Goal: Check status: Check status

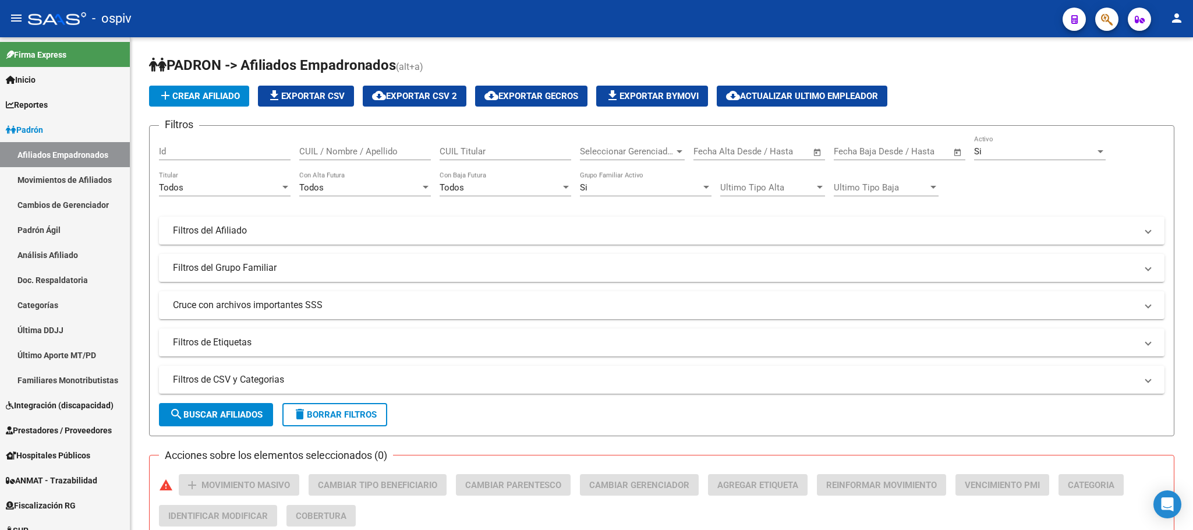
click at [1101, 23] on icon "button" at bounding box center [1107, 19] width 12 height 13
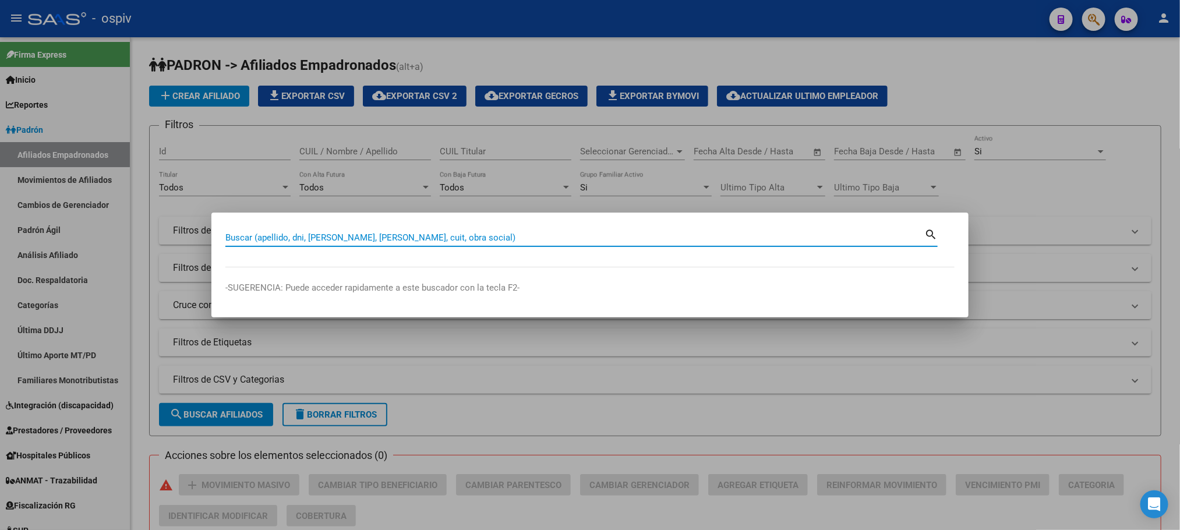
paste input "70511463"
type input "70511463"
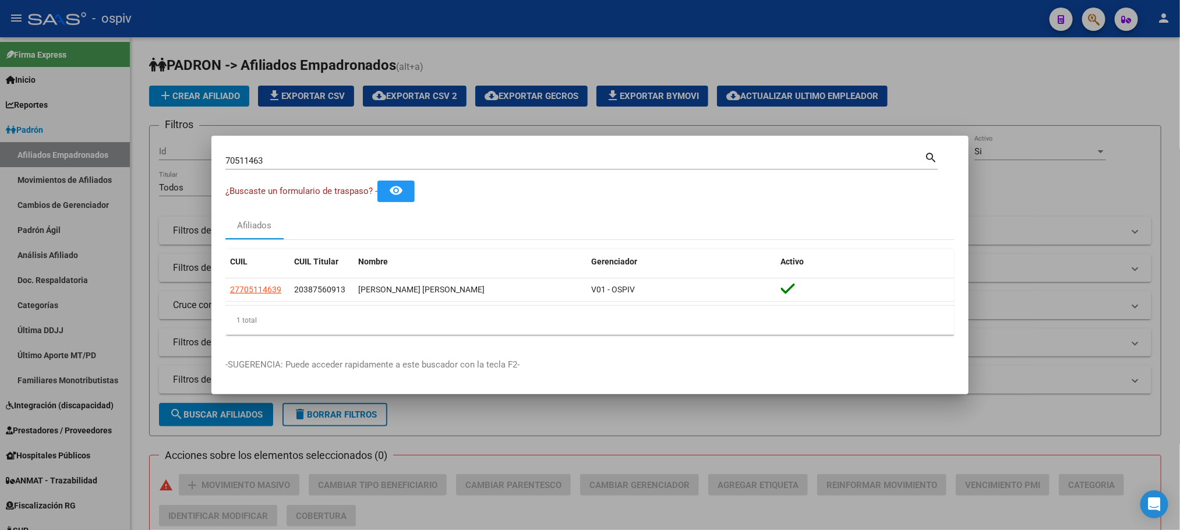
click at [185, 271] on div at bounding box center [590, 265] width 1180 height 530
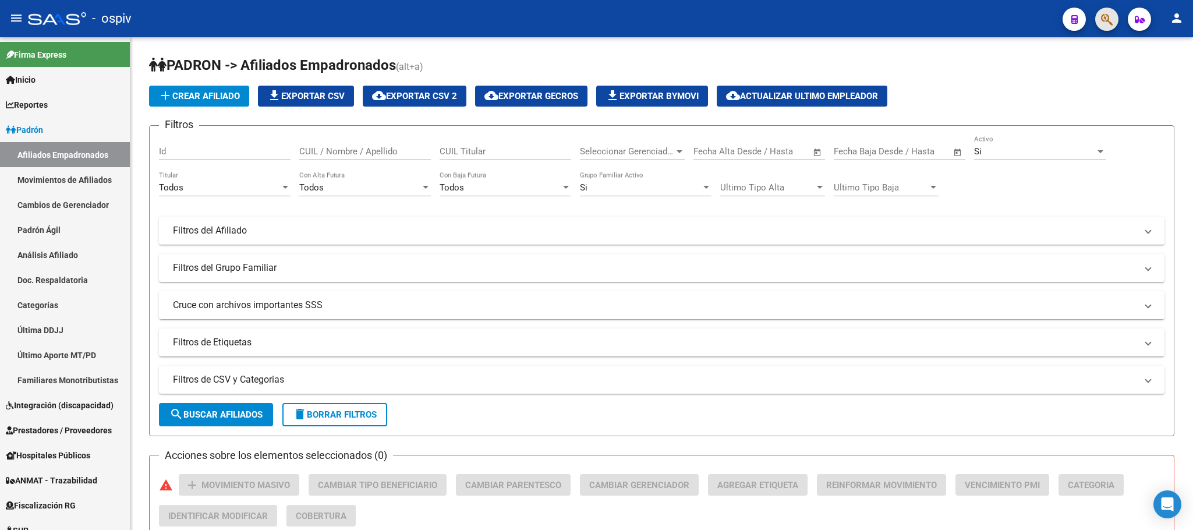
click at [1113, 20] on button "button" at bounding box center [1107, 19] width 23 height 23
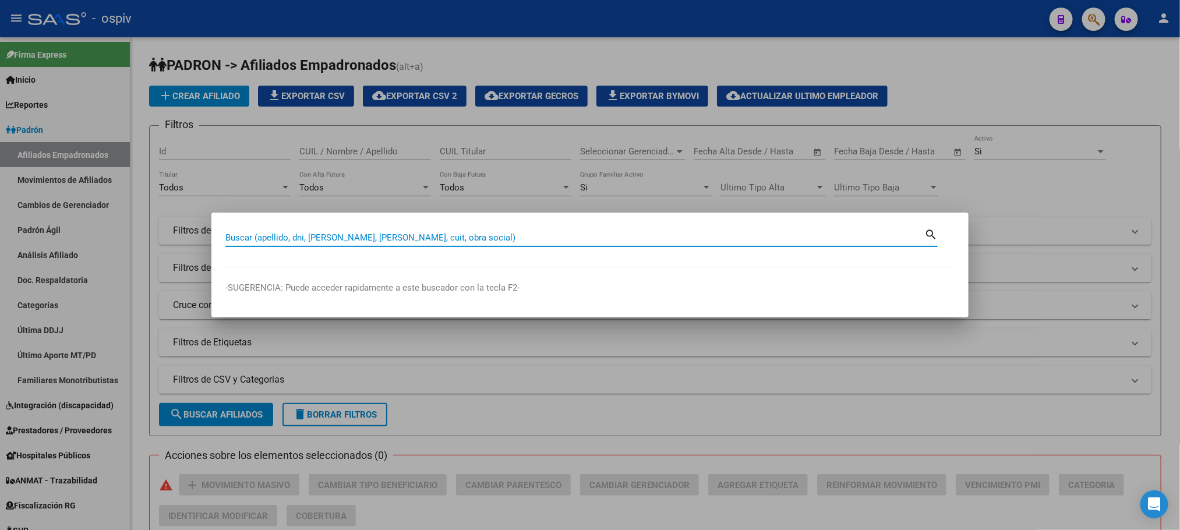
paste input "70511463"
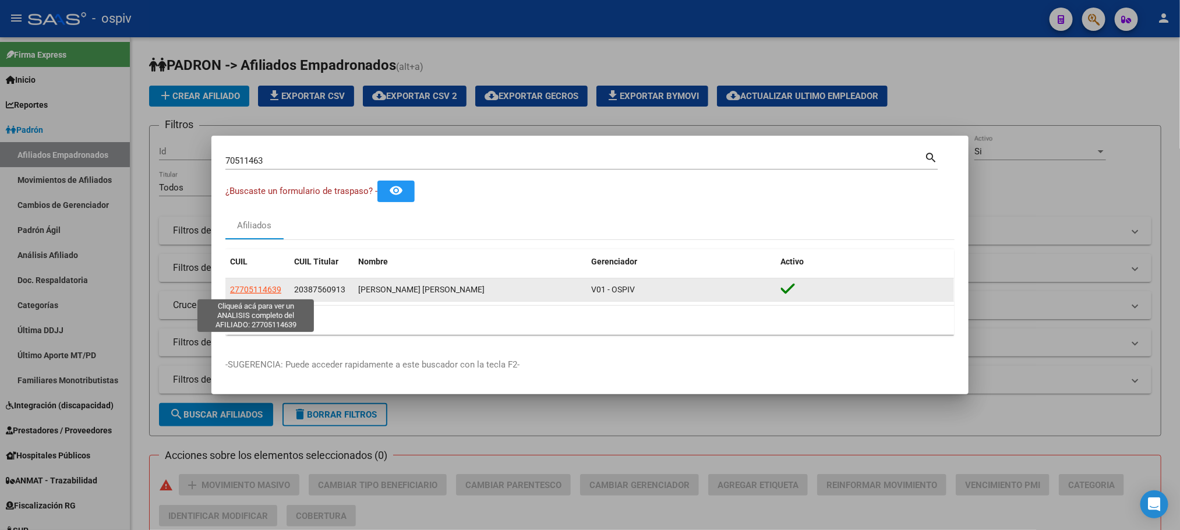
click at [271, 289] on span "27705114639" at bounding box center [255, 289] width 51 height 9
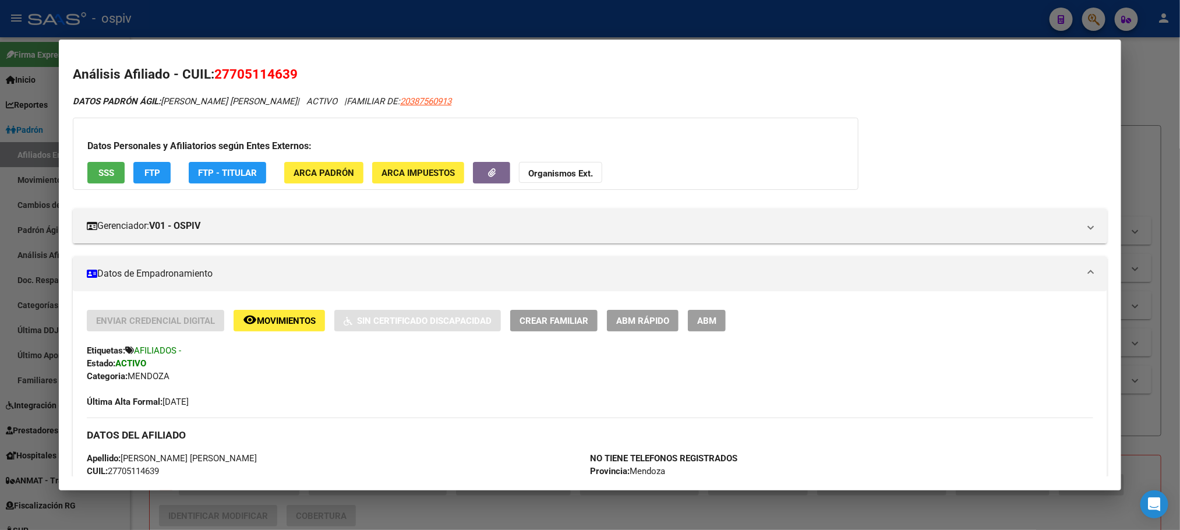
drag, startPoint x: 914, startPoint y: 19, endPoint x: 907, endPoint y: 19, distance: 7.6
click at [913, 19] on div at bounding box center [590, 265] width 1180 height 530
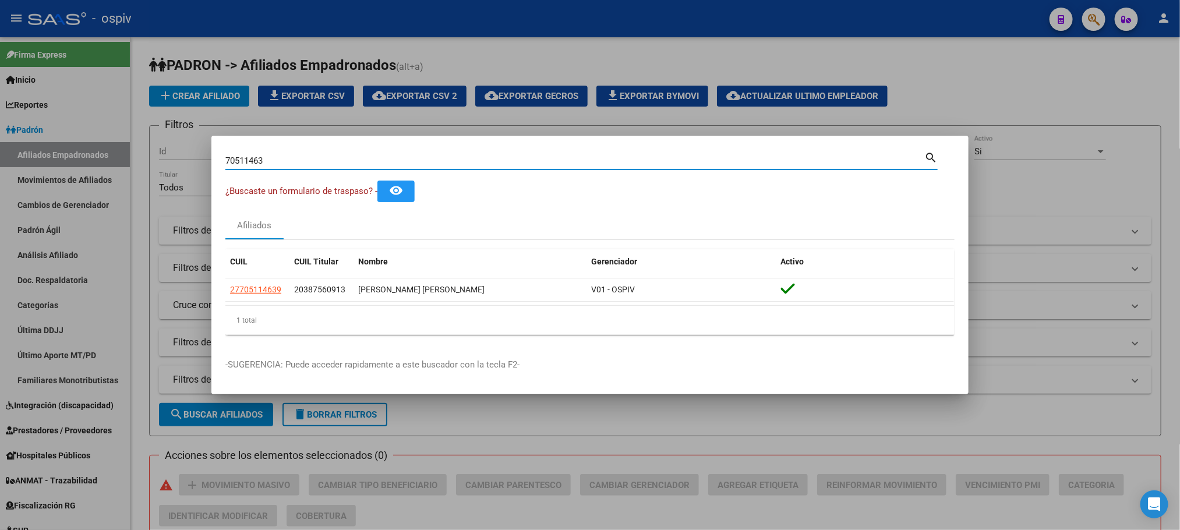
drag, startPoint x: 273, startPoint y: 165, endPoint x: 166, endPoint y: 157, distance: 107.4
click at [166, 157] on div "70511463 Buscar (apellido, dni, cuil, nro traspaso, cuit, obra social) search ¿…" at bounding box center [590, 265] width 1180 height 530
paste input "59603078"
type input "59603078"
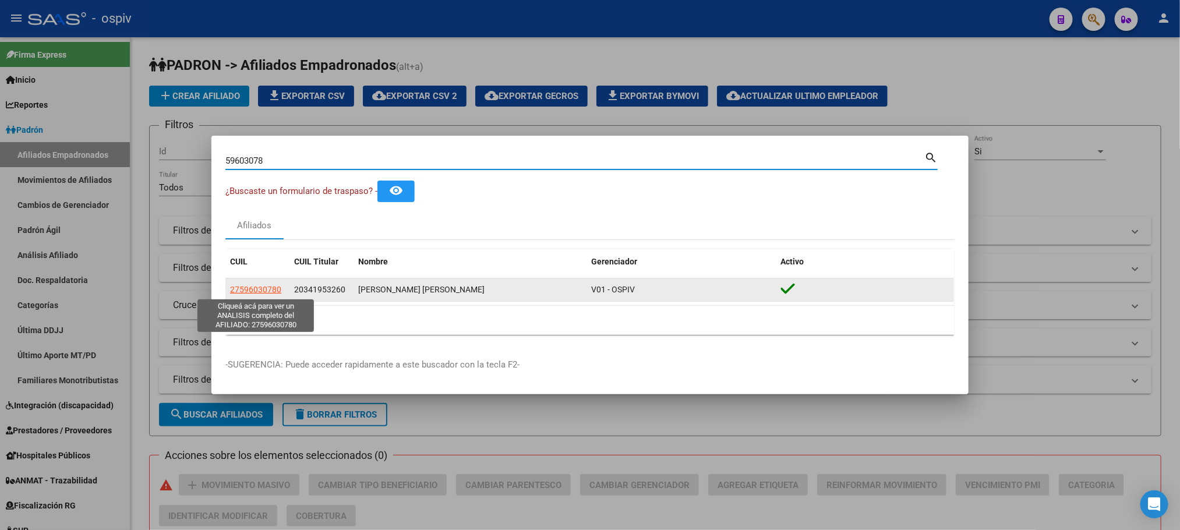
click at [255, 292] on span "27596030780" at bounding box center [255, 289] width 51 height 9
type textarea "27596030780"
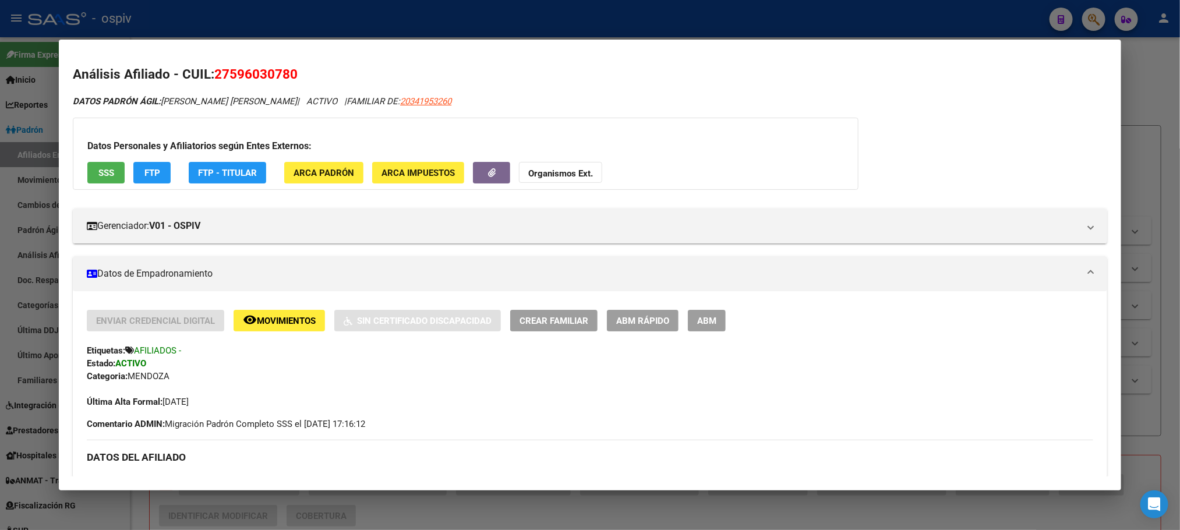
click at [315, 21] on div at bounding box center [590, 265] width 1180 height 530
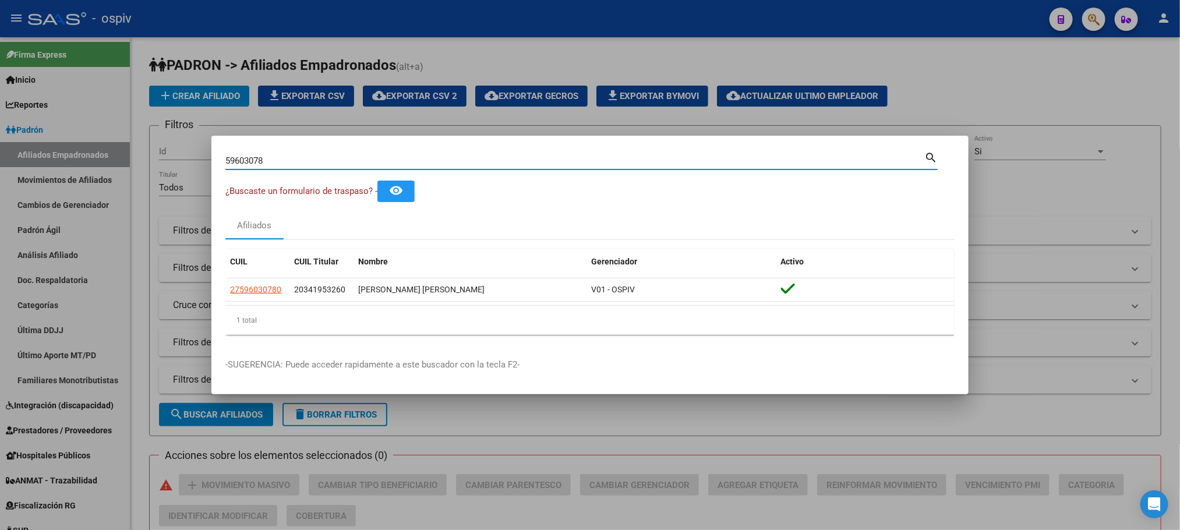
drag, startPoint x: 277, startPoint y: 161, endPoint x: 149, endPoint y: 150, distance: 128.6
click at [149, 150] on div "59603078 Buscar (apellido, dni, cuil, nro traspaso, cuit, obra social) search ¿…" at bounding box center [590, 265] width 1180 height 530
paste input "70348219"
type input "70348219"
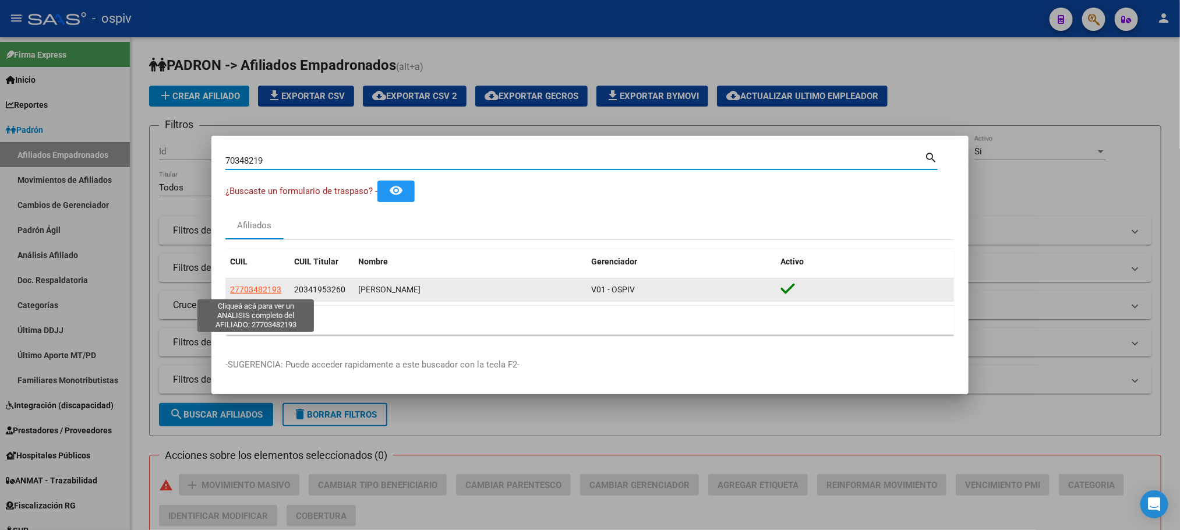
click at [267, 285] on span "27703482193" at bounding box center [255, 289] width 51 height 9
type textarea "27703482193"
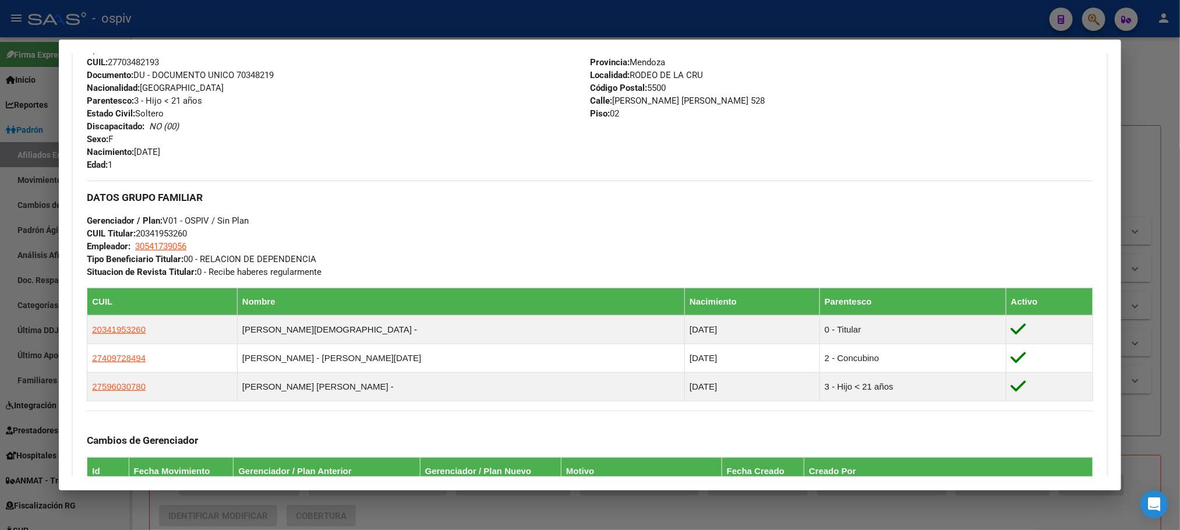
scroll to position [677, 0]
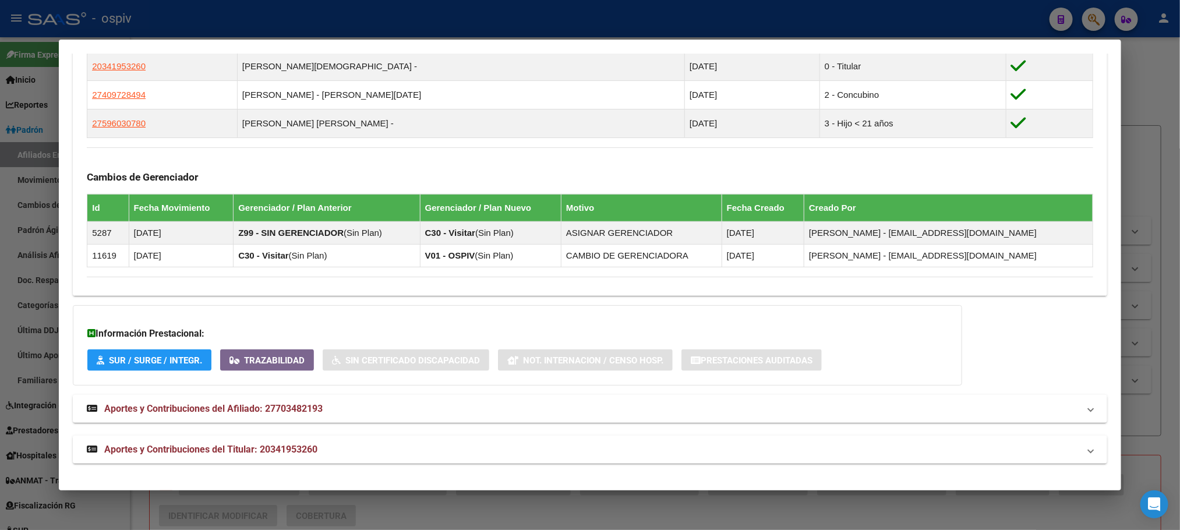
click at [355, 20] on div at bounding box center [590, 265] width 1180 height 530
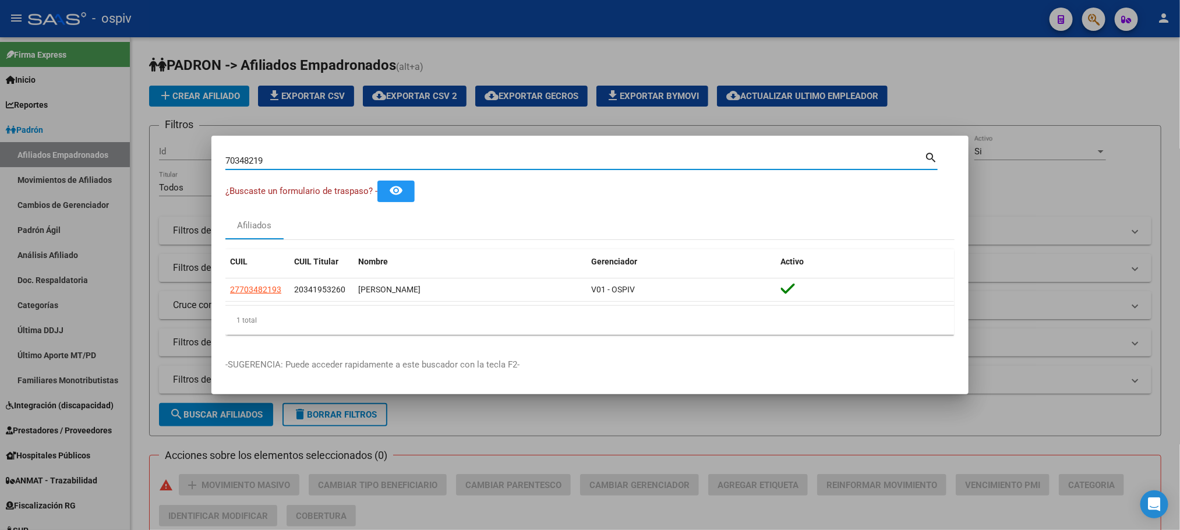
drag, startPoint x: 278, startPoint y: 161, endPoint x: 159, endPoint y: 153, distance: 119.1
click at [159, 153] on div "70348219 Buscar (apellido, dni, cuil, nro traspaso, cuit, obra social) search ¿…" at bounding box center [590, 265] width 1180 height 530
paste input "5988239"
drag, startPoint x: 284, startPoint y: 159, endPoint x: 121, endPoint y: 135, distance: 164.3
click at [112, 156] on div "59882399 Buscar (apellido, dni, cuil, nro traspaso, cuit, obra social) search ¿…" at bounding box center [590, 265] width 1180 height 530
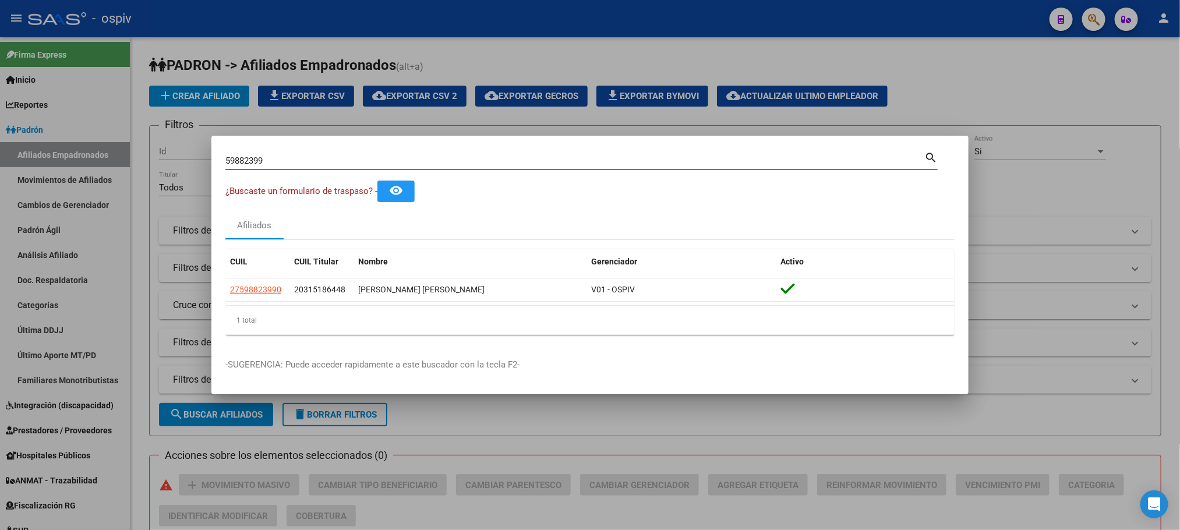
paste input "27453035"
drag, startPoint x: 291, startPoint y: 164, endPoint x: 34, endPoint y: 149, distance: 257.3
click at [34, 149] on div "27453035 Buscar (apellido, dni, cuil, nro traspaso, cuit, obra social) search ¿…" at bounding box center [590, 265] width 1180 height 530
paste input "33274860"
type input "33274860"
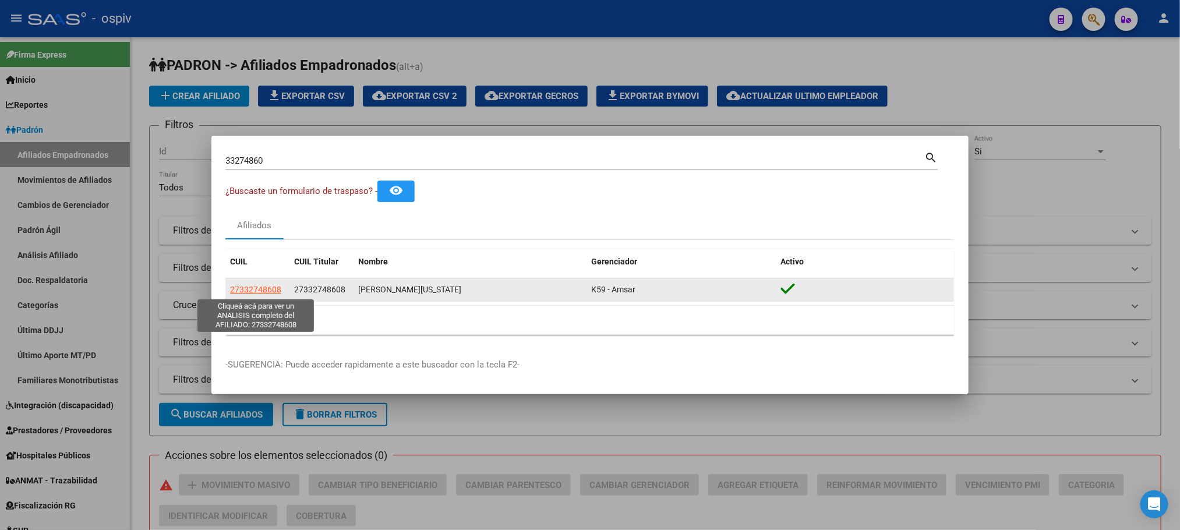
click at [259, 287] on span "27332748608" at bounding box center [255, 289] width 51 height 9
type textarea "27332748608"
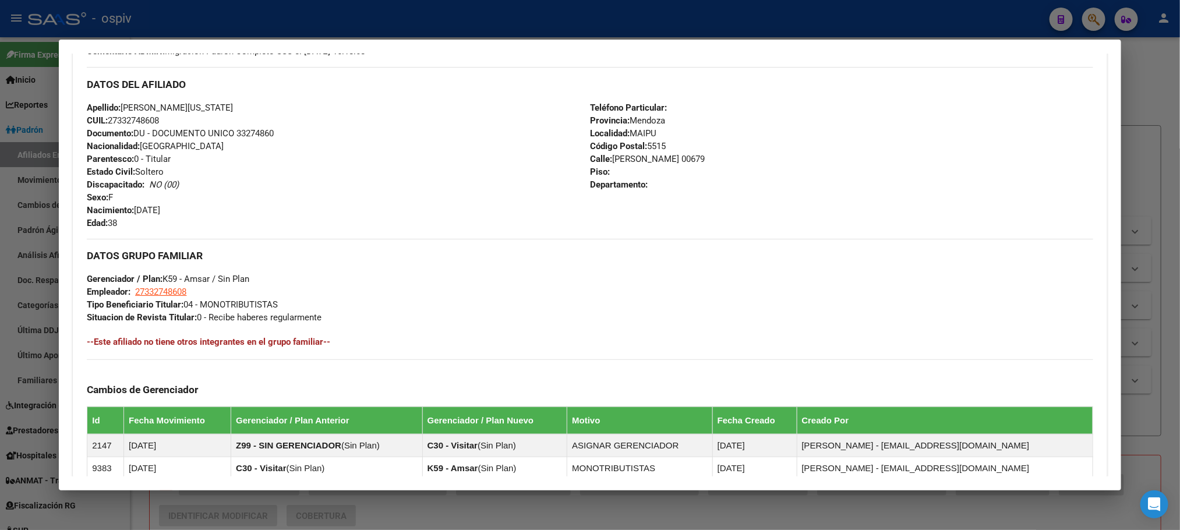
scroll to position [560, 0]
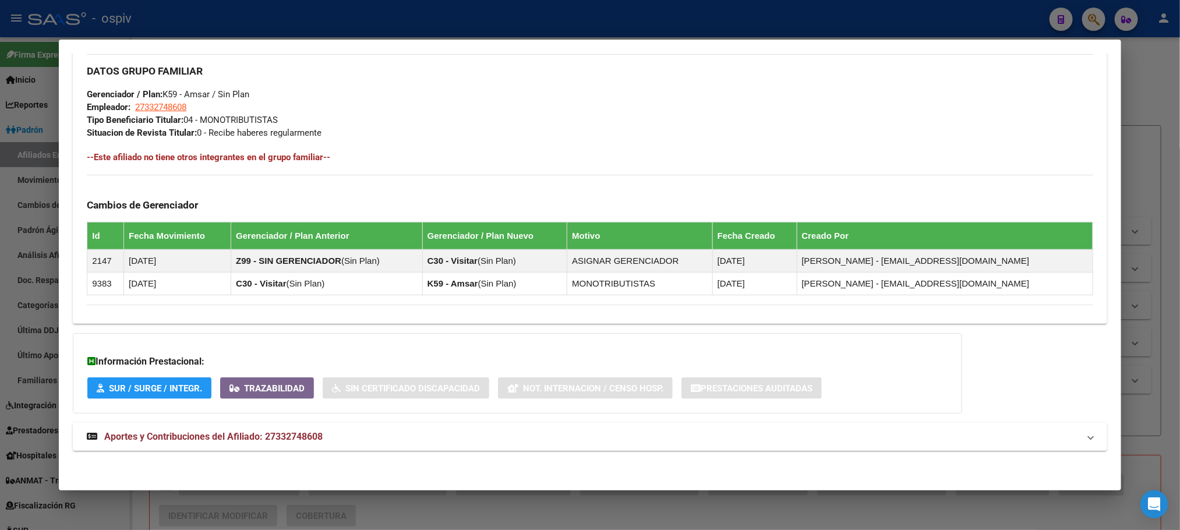
click at [268, 435] on span "Aportes y Contribuciones del Afiliado: 27332748608" at bounding box center [213, 436] width 218 height 11
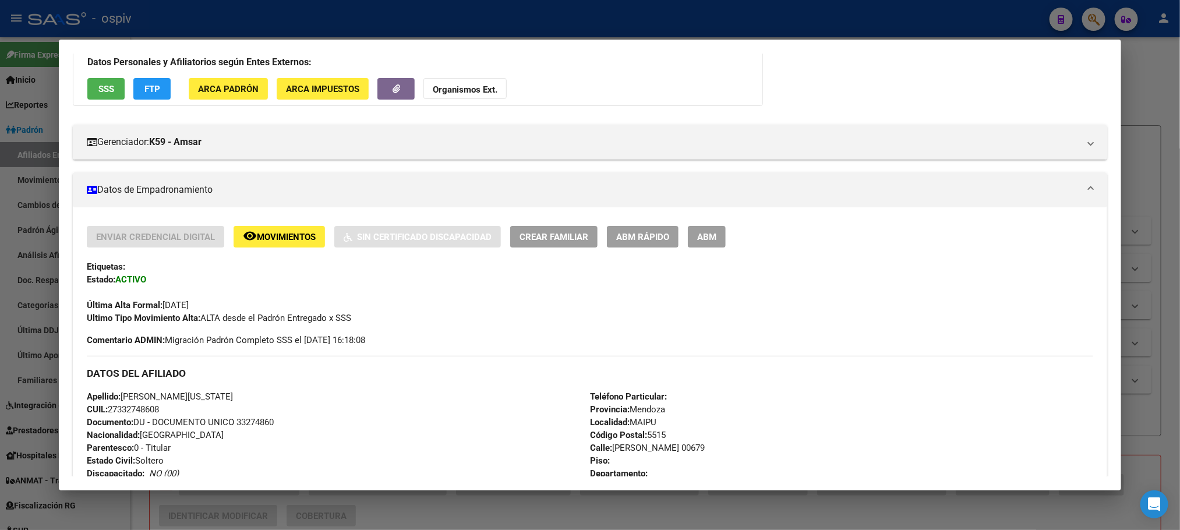
scroll to position [0, 0]
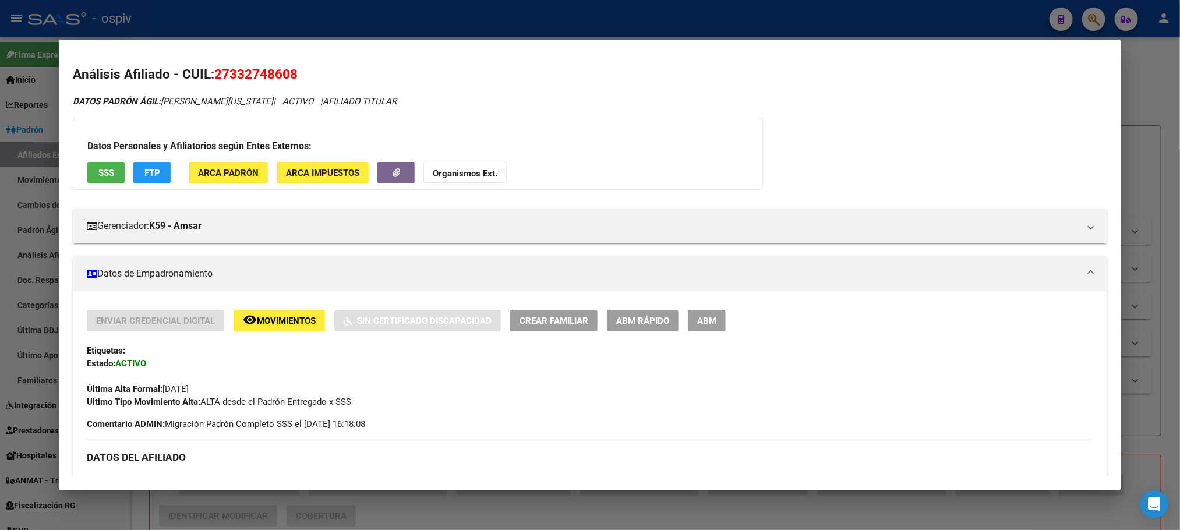
click at [312, 17] on div at bounding box center [590, 265] width 1180 height 530
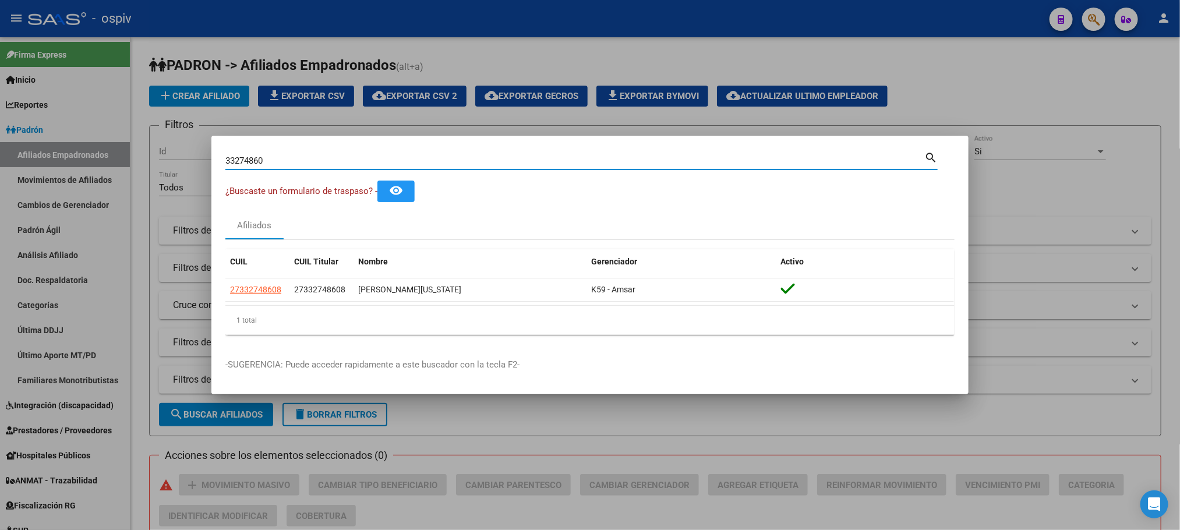
drag, startPoint x: 266, startPoint y: 161, endPoint x: 114, endPoint y: 144, distance: 153.6
click at [114, 144] on div "33274860 Buscar (apellido, dni, cuil, nro traspaso, cuit, obra social) search ¿…" at bounding box center [590, 265] width 1180 height 530
paste input "29101772"
type input "29101772"
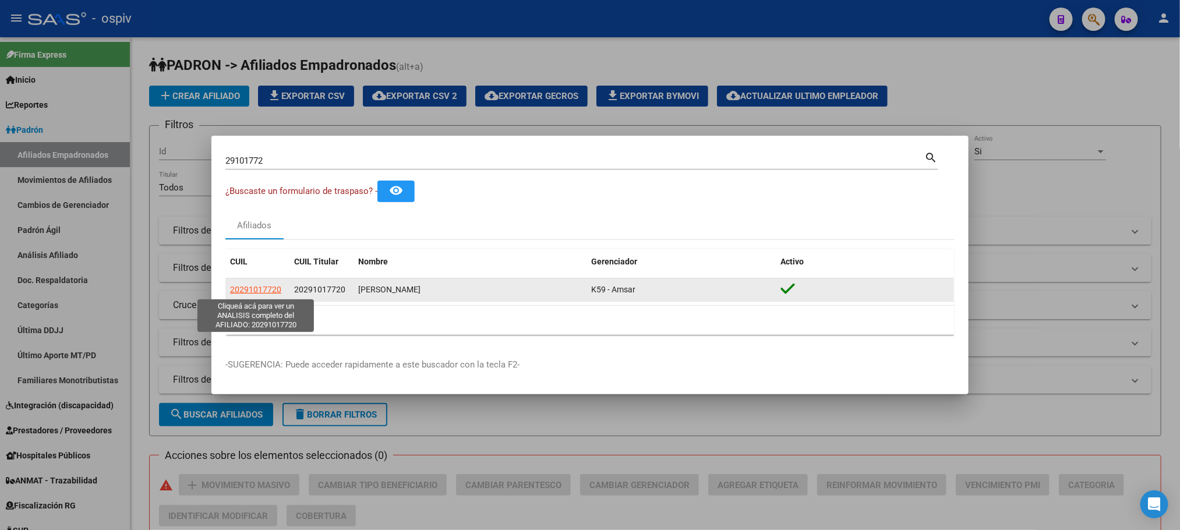
click at [257, 292] on span "20291017720" at bounding box center [255, 289] width 51 height 9
type textarea "20291017720"
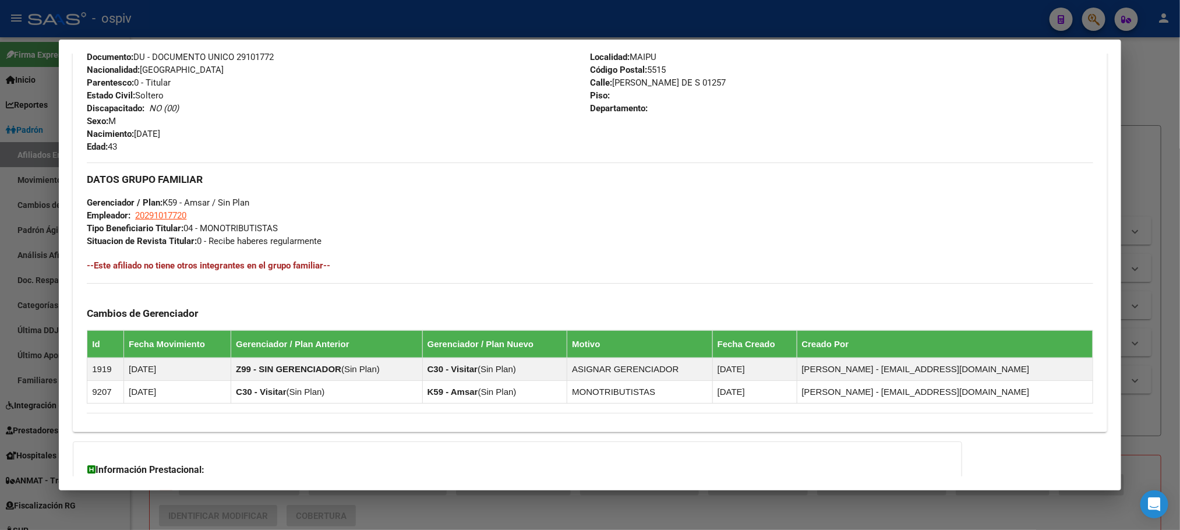
scroll to position [560, 0]
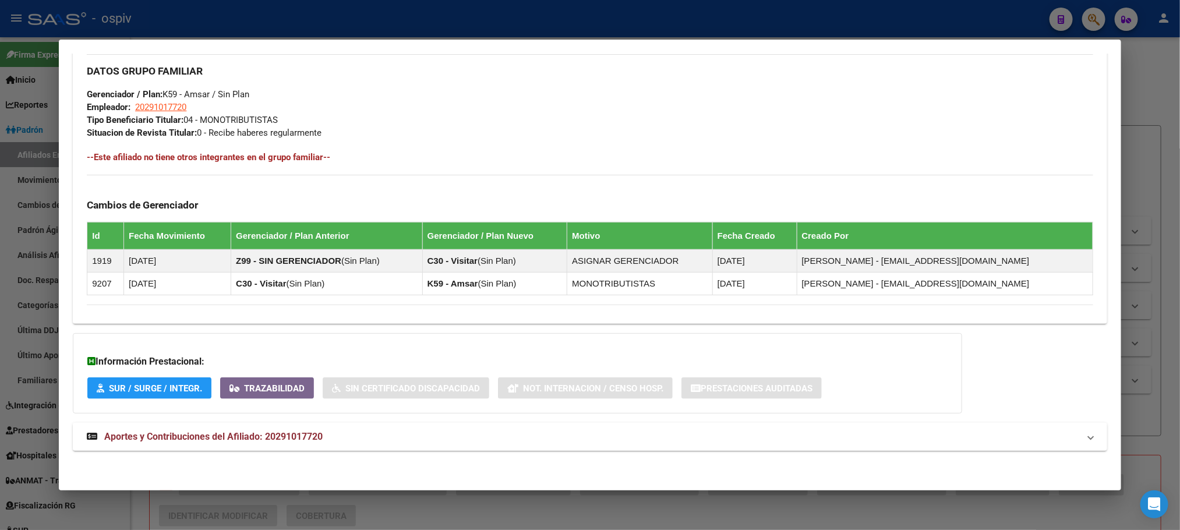
drag, startPoint x: 264, startPoint y: 436, endPoint x: 334, endPoint y: 404, distance: 76.9
click at [264, 435] on span "Aportes y Contribuciones del Afiliado: 20291017720" at bounding box center [213, 436] width 218 height 11
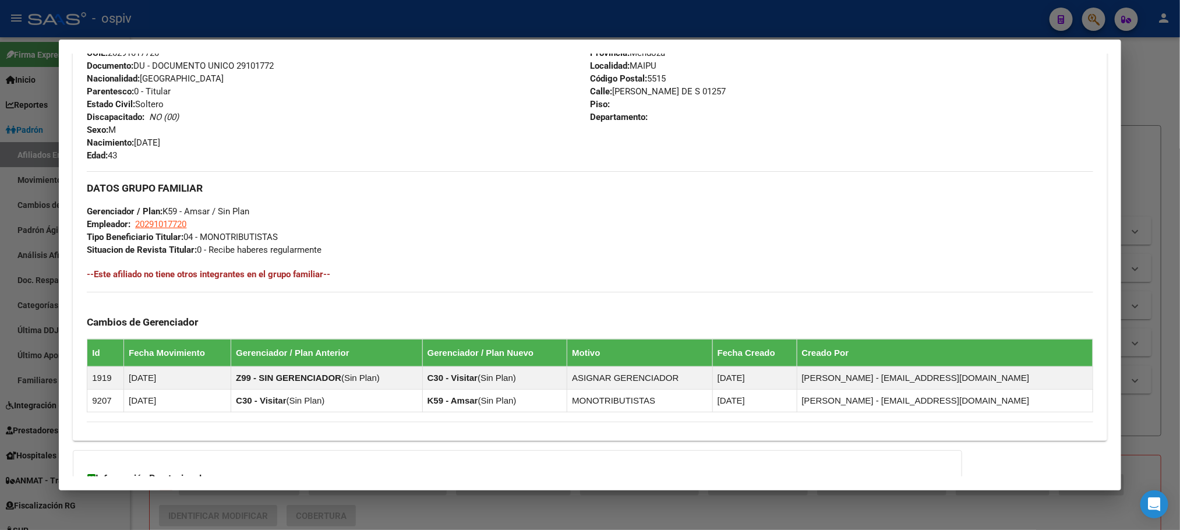
scroll to position [195, 0]
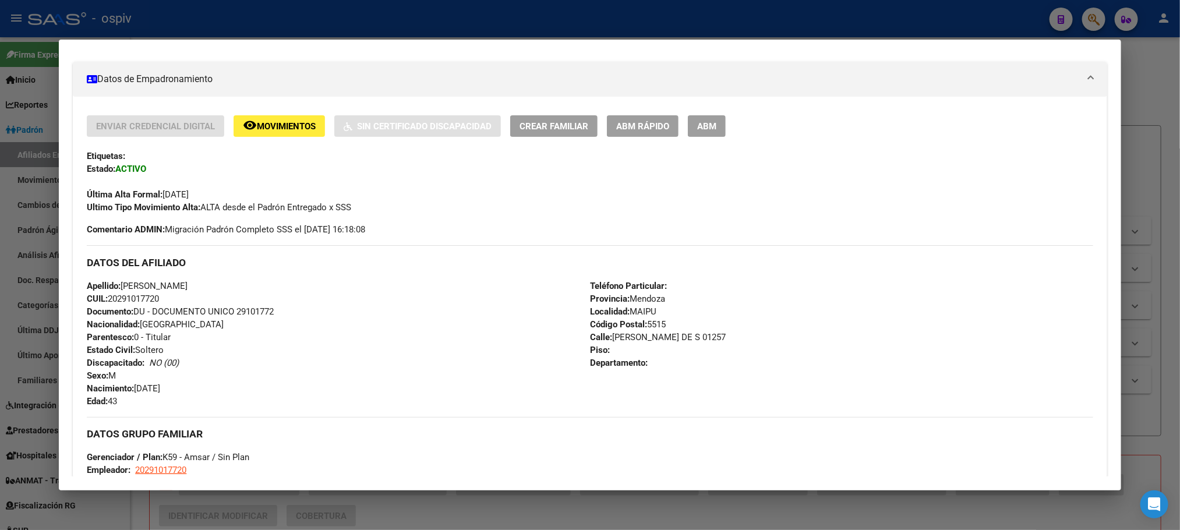
click at [385, 10] on div at bounding box center [590, 265] width 1180 height 530
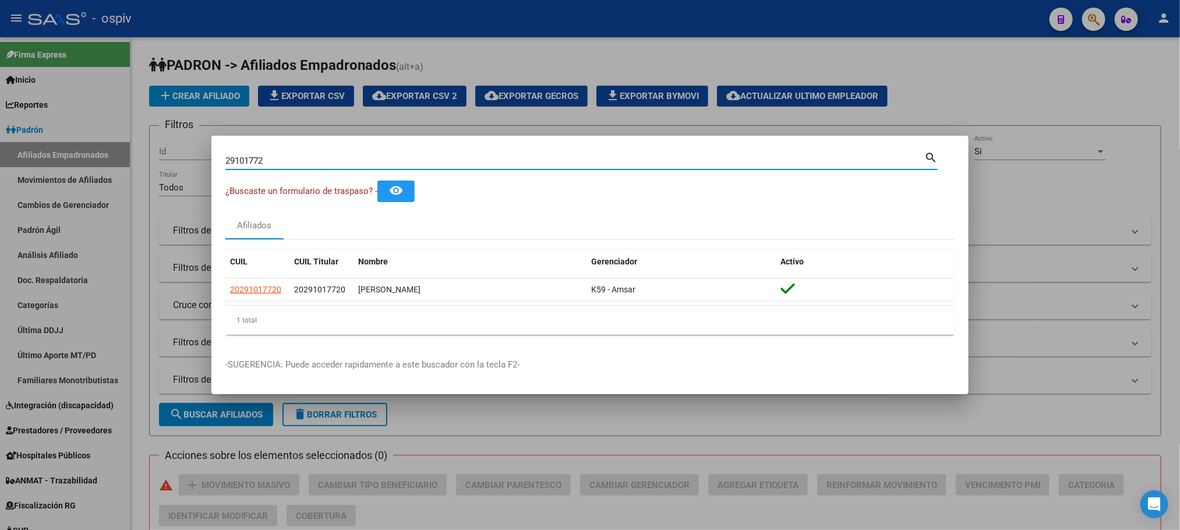
drag, startPoint x: 285, startPoint y: 163, endPoint x: 125, endPoint y: 150, distance: 160.6
click at [122, 158] on div "29101772 Buscar (apellido, dni, cuil, nro traspaso, cuit, obra social) search ¿…" at bounding box center [590, 265] width 1180 height 530
paste input "3769505"
type input "23769505"
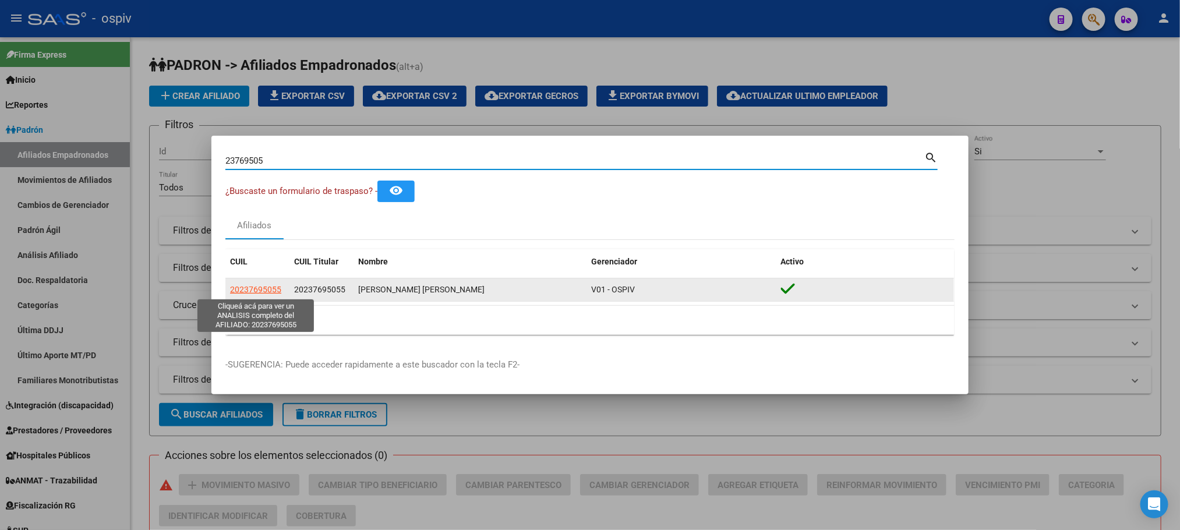
click at [263, 292] on span "20237695055" at bounding box center [255, 289] width 51 height 9
type textarea "20237695055"
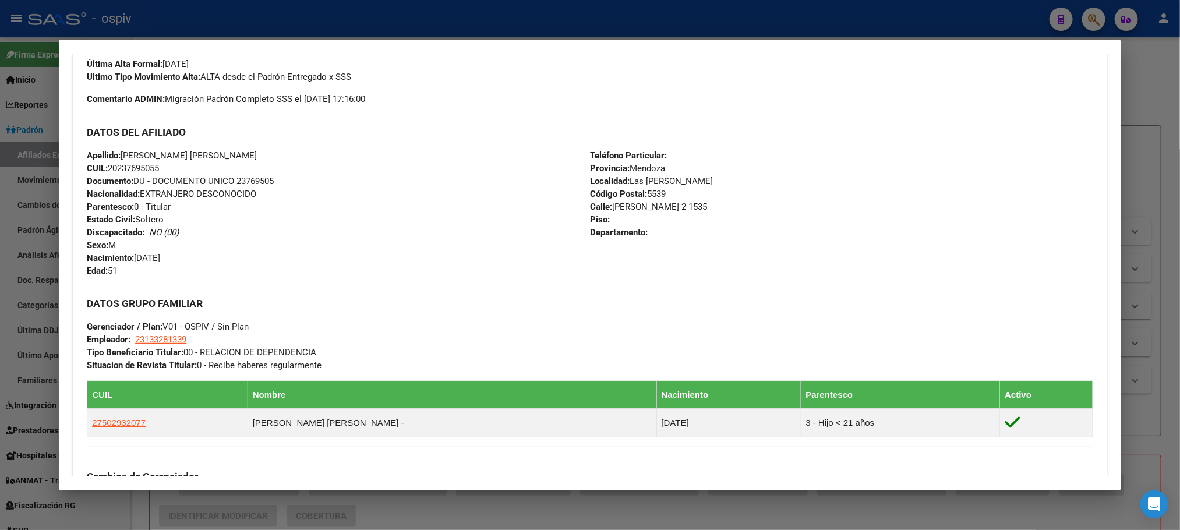
scroll to position [175, 0]
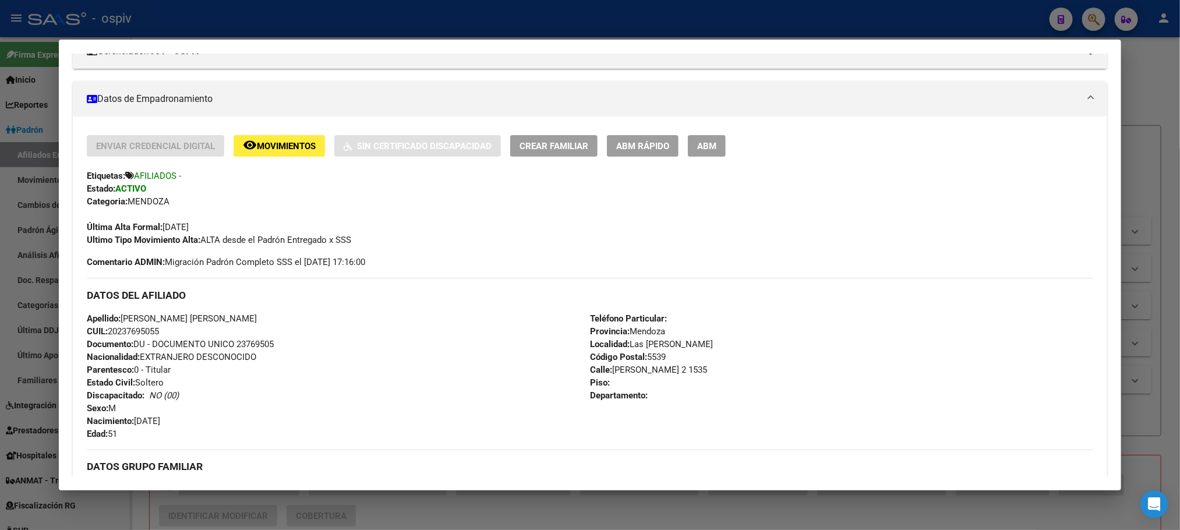
click at [368, 16] on div at bounding box center [590, 265] width 1180 height 530
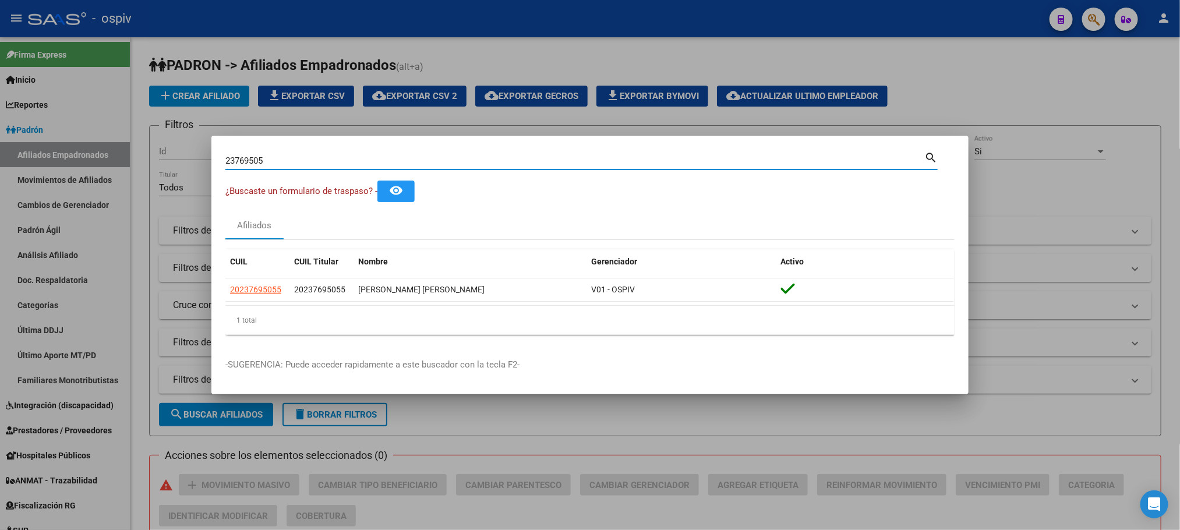
drag, startPoint x: 285, startPoint y: 166, endPoint x: 153, endPoint y: 161, distance: 132.9
click at [153, 161] on div "23769505 Buscar (apellido, dni, cuil, nro traspaso, cuit, obra social) search ¿…" at bounding box center [590, 265] width 1180 height 530
paste input "4881238"
type input "48812385"
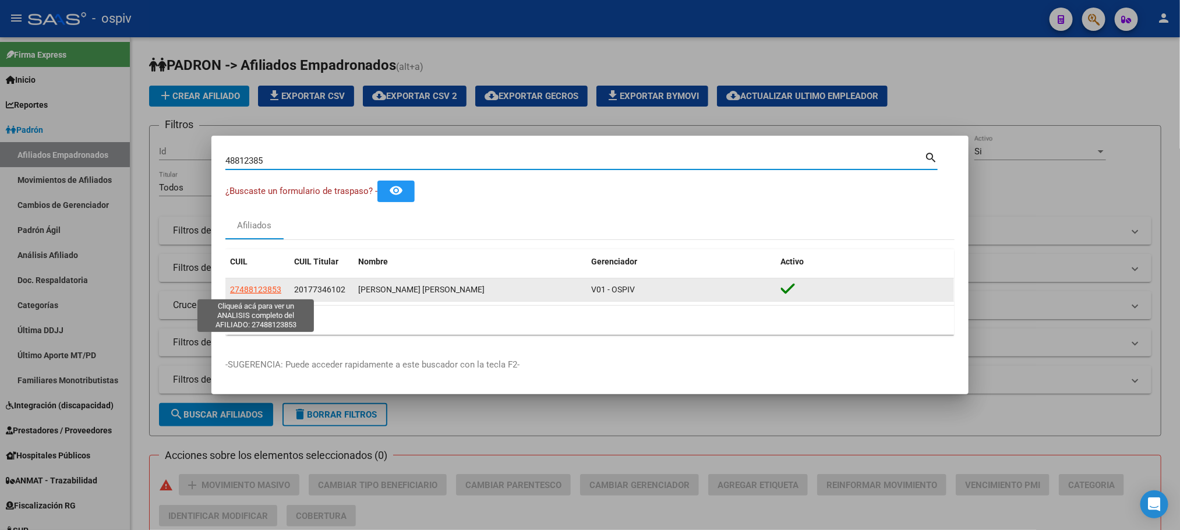
click at [252, 285] on span "27488123853" at bounding box center [255, 289] width 51 height 9
type textarea "27488123853"
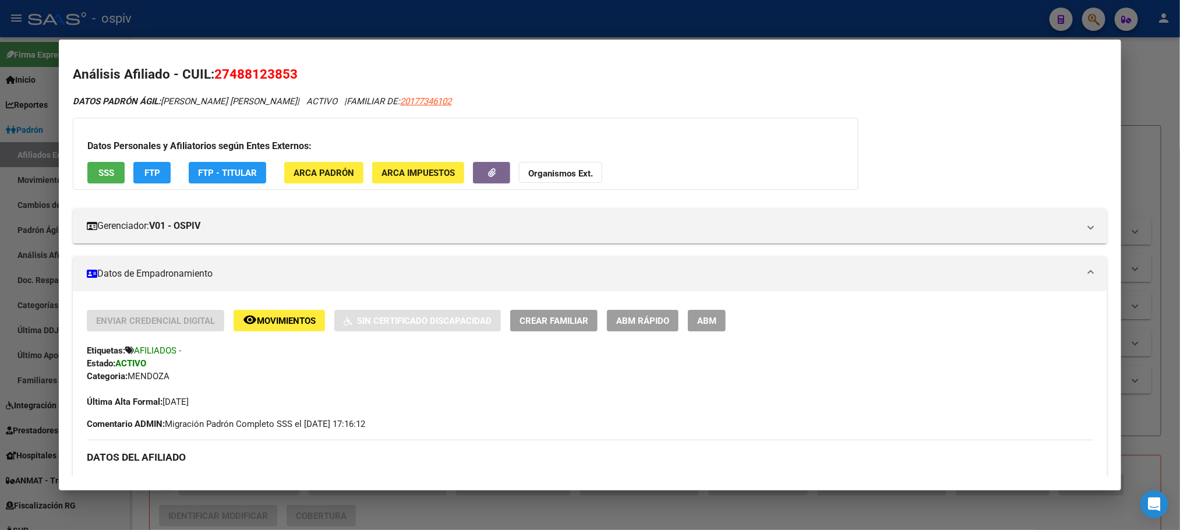
click at [341, 26] on div at bounding box center [590, 265] width 1180 height 530
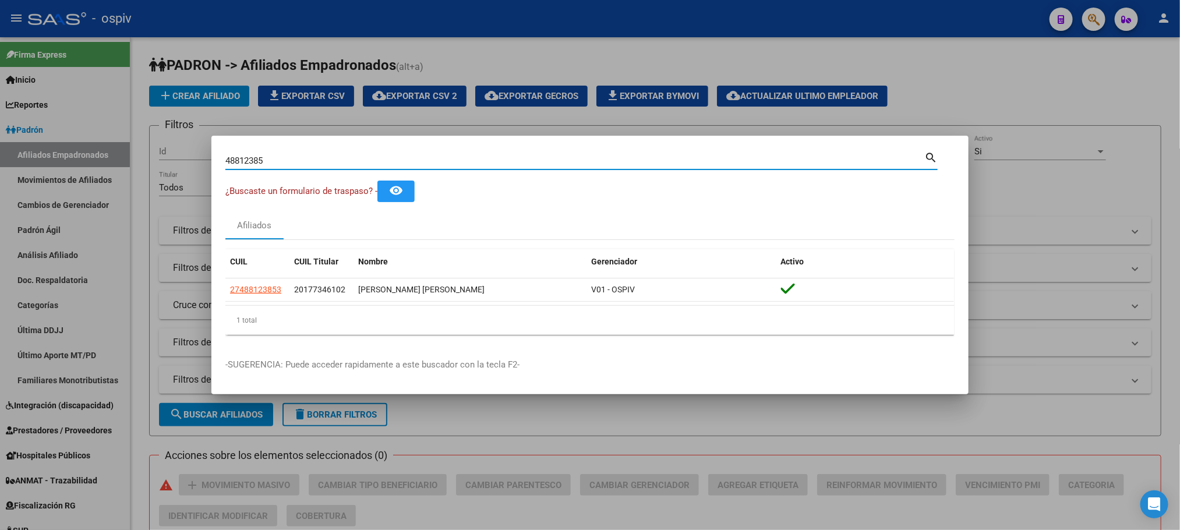
drag, startPoint x: 295, startPoint y: 164, endPoint x: 153, endPoint y: 151, distance: 143.3
click at [153, 151] on div "48812385 Buscar (apellido, dni, cuil, nro traspaso, cuit, obra social) search ¿…" at bounding box center [590, 265] width 1180 height 530
paste input "54176524"
type input "54176524"
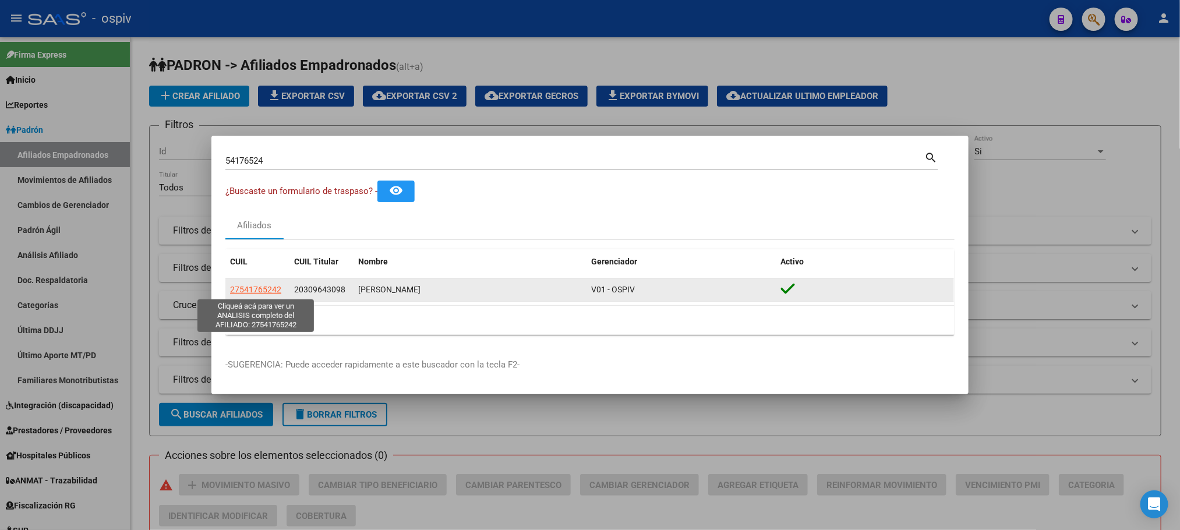
click at [266, 287] on span "27541765242" at bounding box center [255, 289] width 51 height 9
type textarea "27541765242"
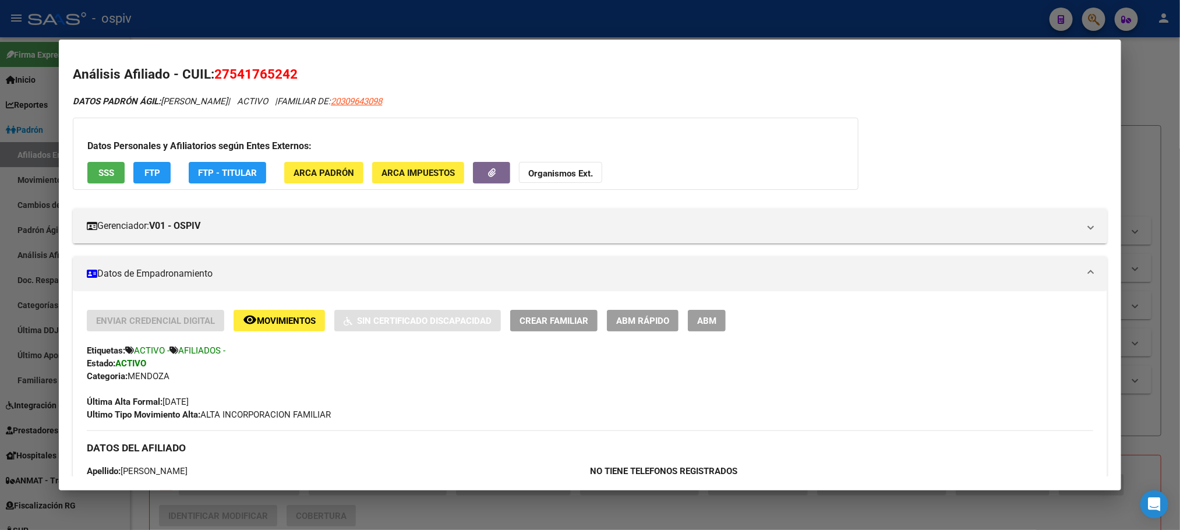
click at [344, 16] on div at bounding box center [590, 265] width 1180 height 530
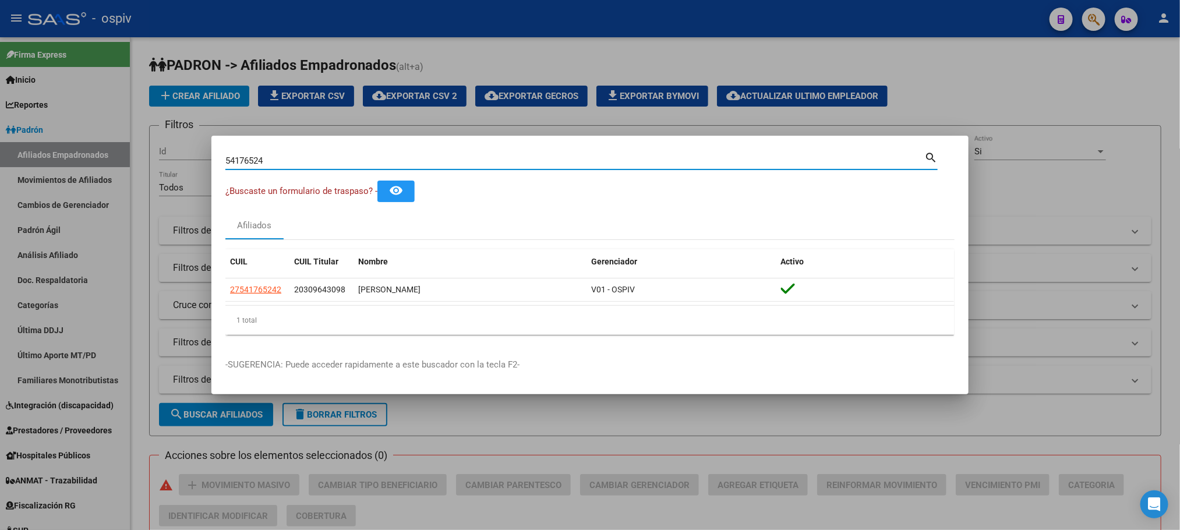
drag, startPoint x: 288, startPoint y: 159, endPoint x: 198, endPoint y: 103, distance: 106.2
click at [166, 140] on div "54176524 Buscar (apellido, dni, cuil, nro traspaso, cuit, obra social) search ¿…" at bounding box center [590, 265] width 1180 height 530
paste input "26935443"
type input "26935443"
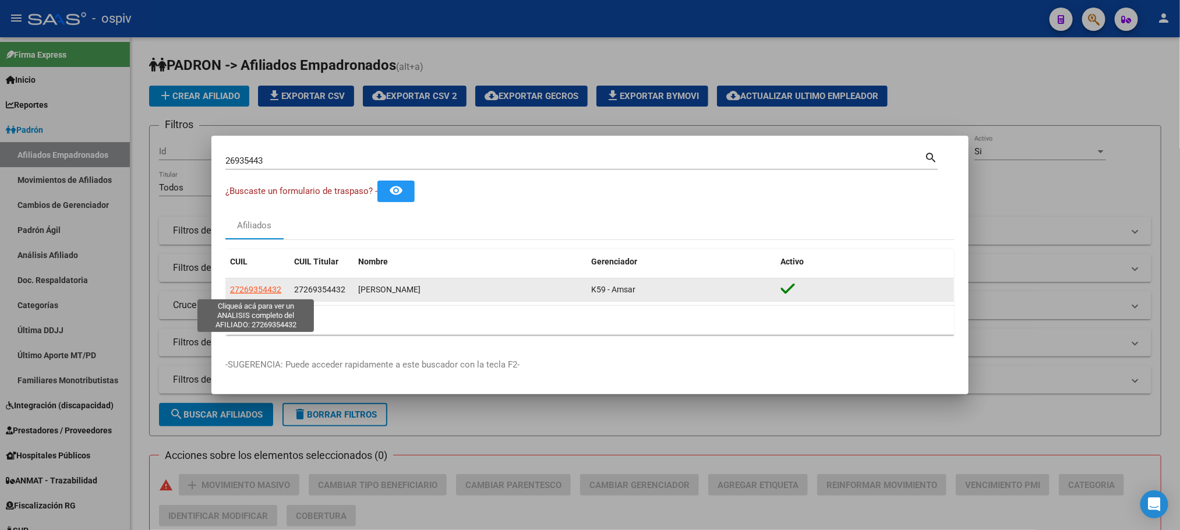
click at [269, 285] on span "27269354432" at bounding box center [255, 289] width 51 height 9
type textarea "27269354432"
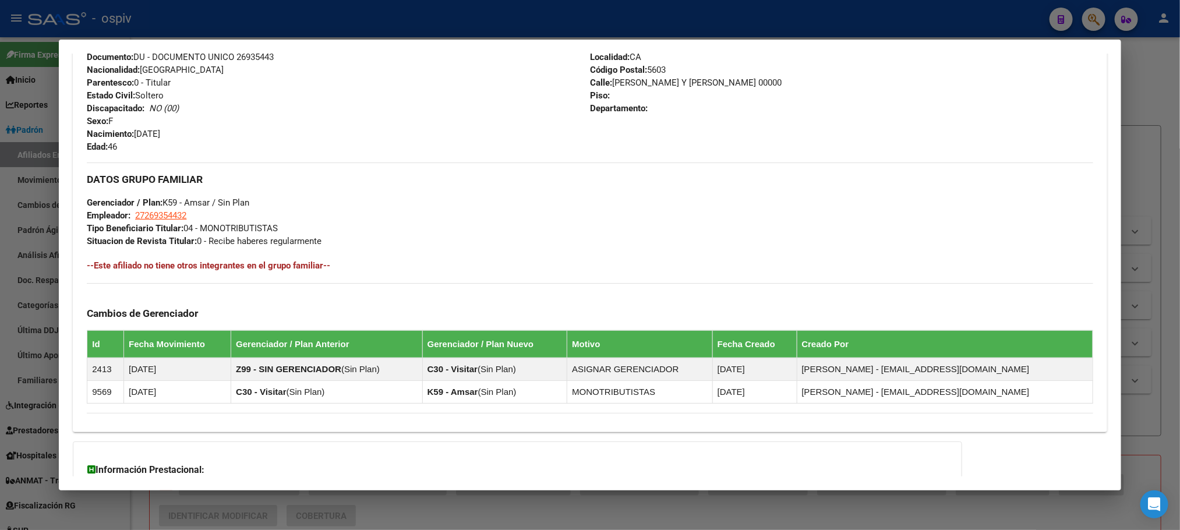
scroll to position [560, 0]
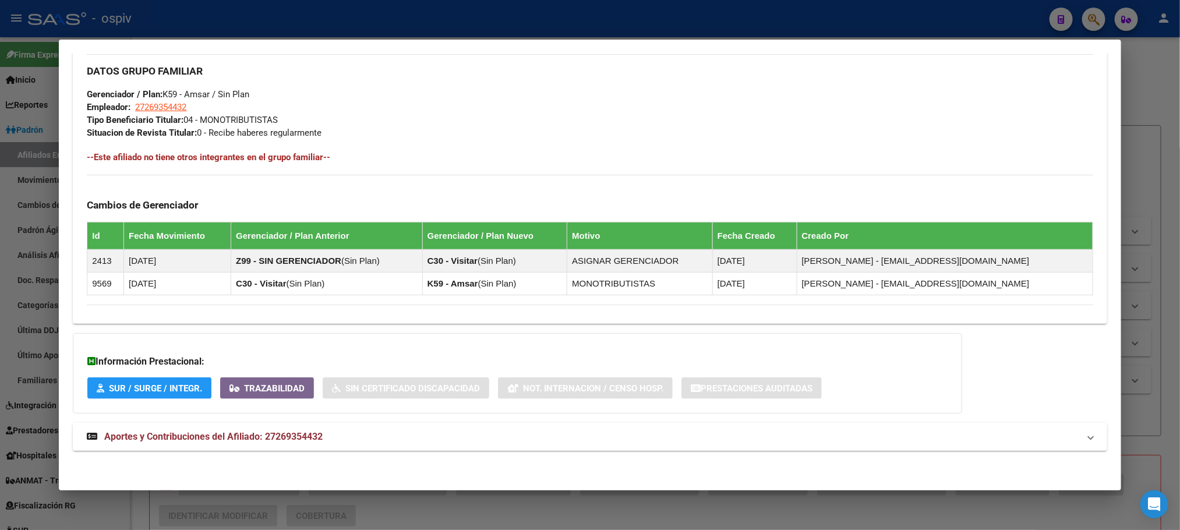
click at [229, 439] on span "Aportes y Contribuciones del Afiliado: 27269354432" at bounding box center [213, 436] width 218 height 11
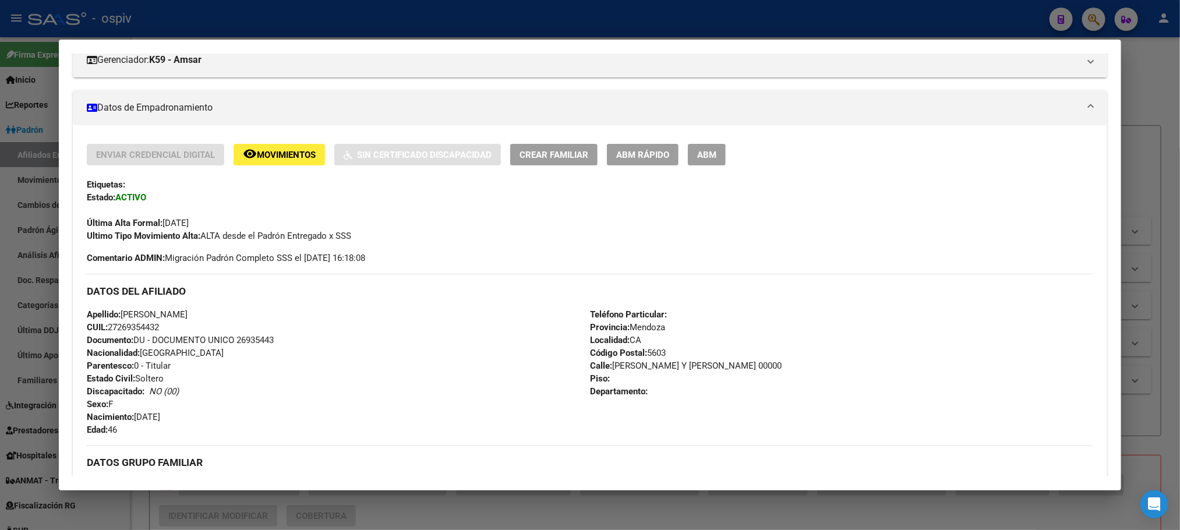
scroll to position [163, 0]
